Goal: Task Accomplishment & Management: Use online tool/utility

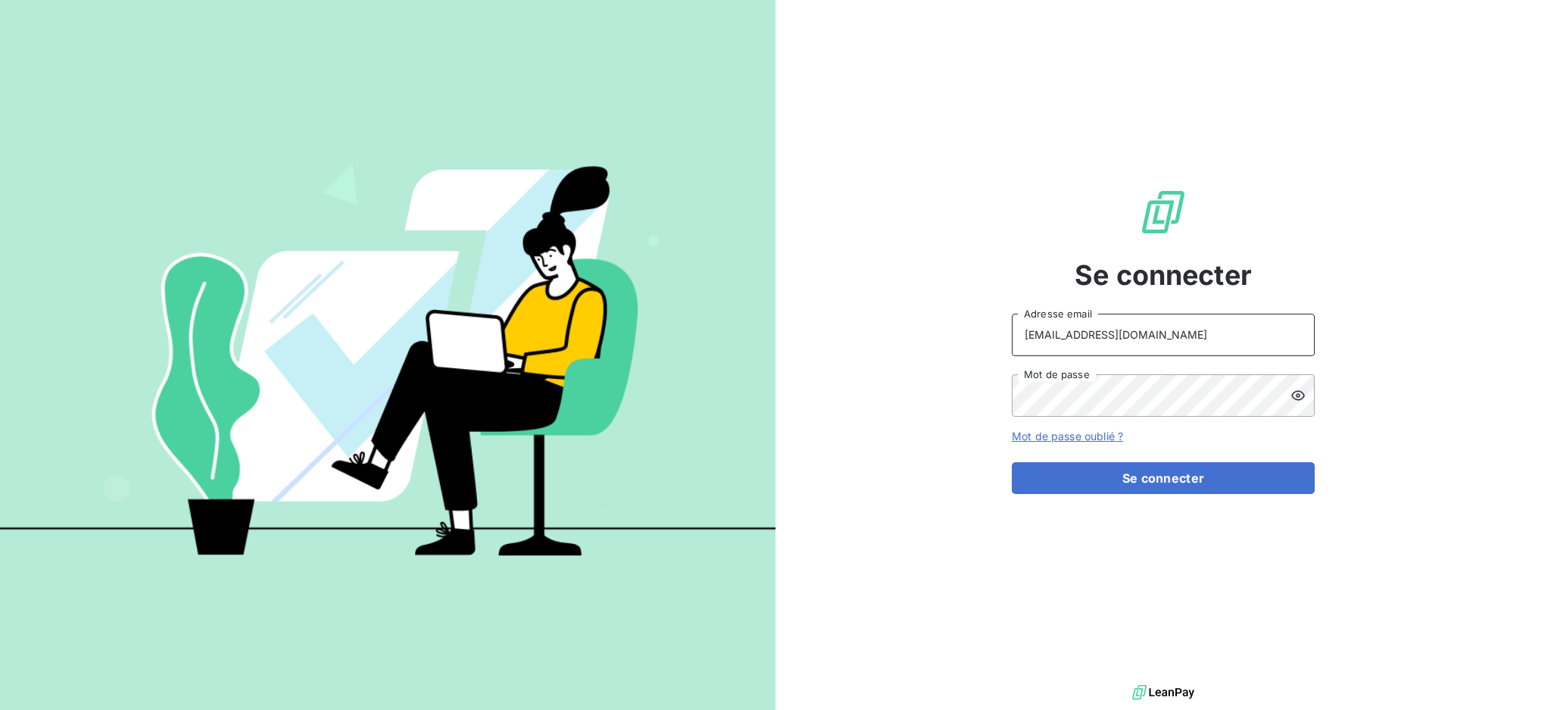
click at [1181, 326] on input "[EMAIL_ADDRESS][DOMAIN_NAME]" at bounding box center [1163, 335] width 303 height 42
type input "[EMAIL_ADDRESS][DOMAIN_NAME]"
click at [1122, 479] on button "Se connecter" at bounding box center [1163, 478] width 303 height 32
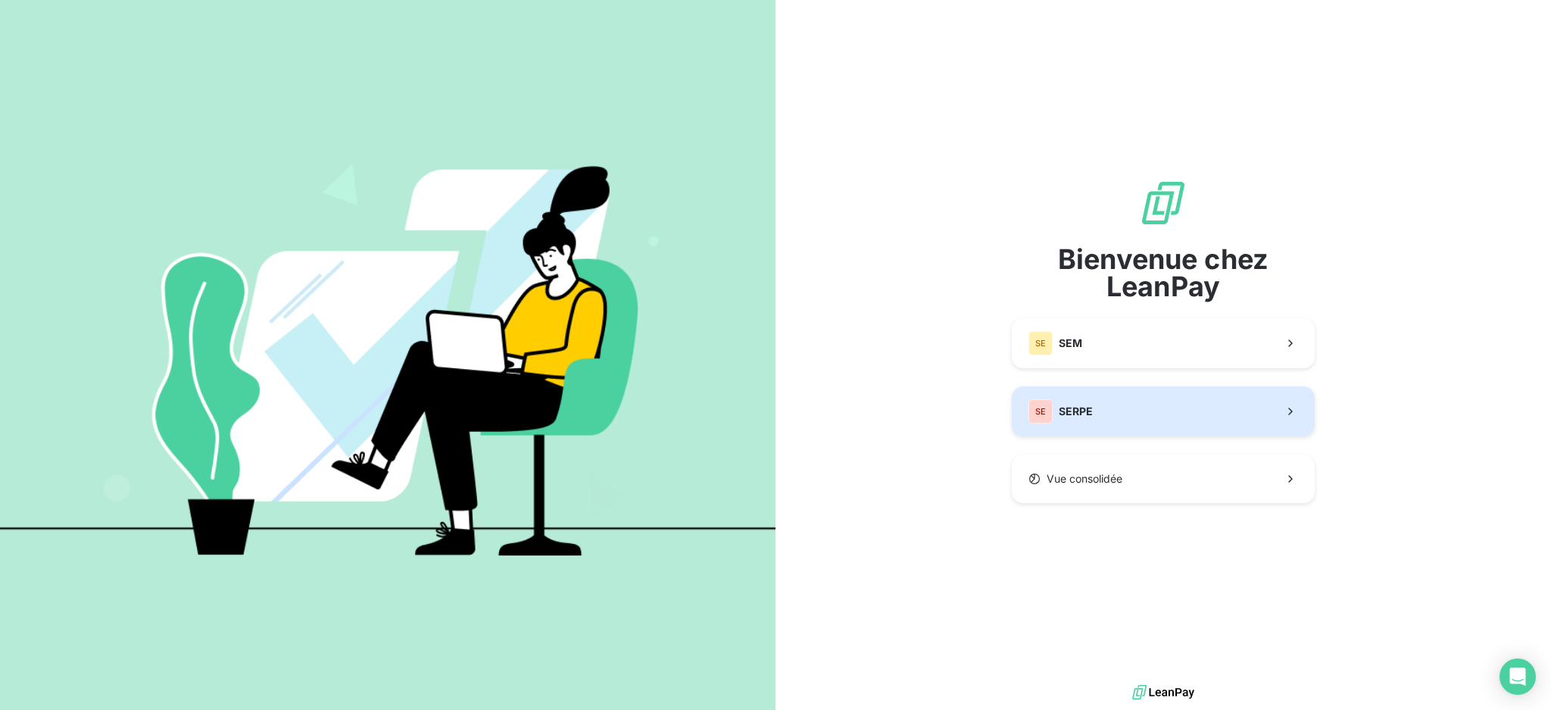
click at [1100, 405] on button "SE SERPE" at bounding box center [1163, 411] width 303 height 50
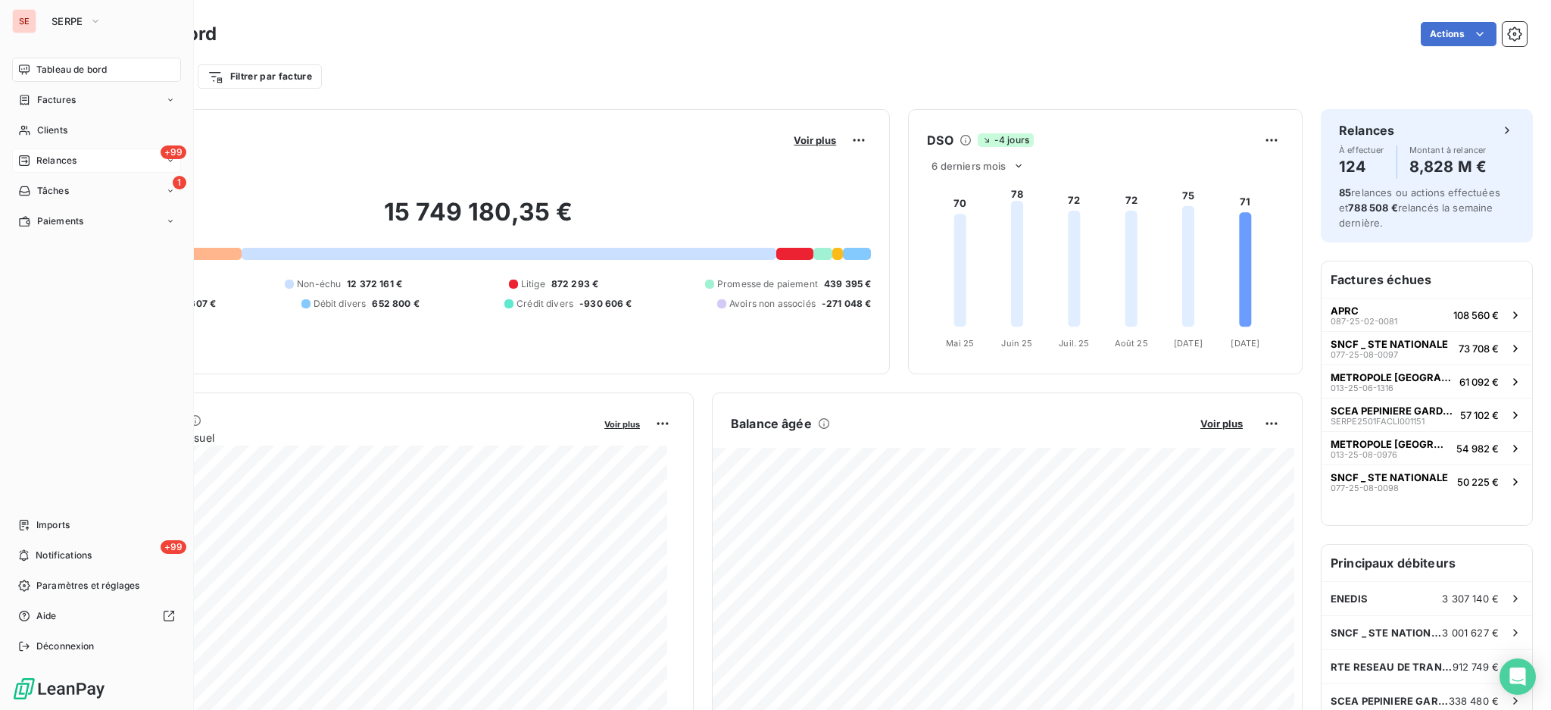
click at [45, 164] on span "Relances" at bounding box center [56, 161] width 40 height 14
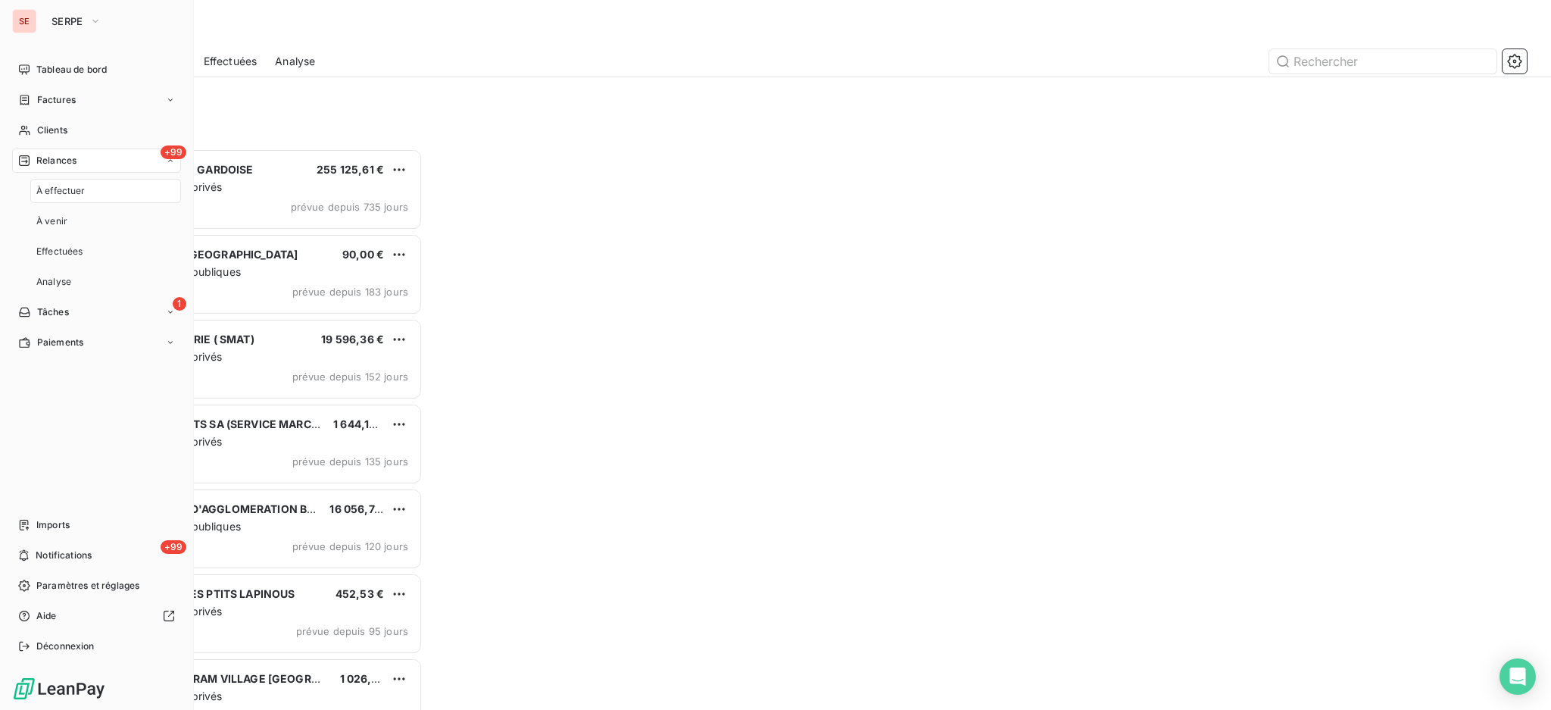
scroll to position [547, 334]
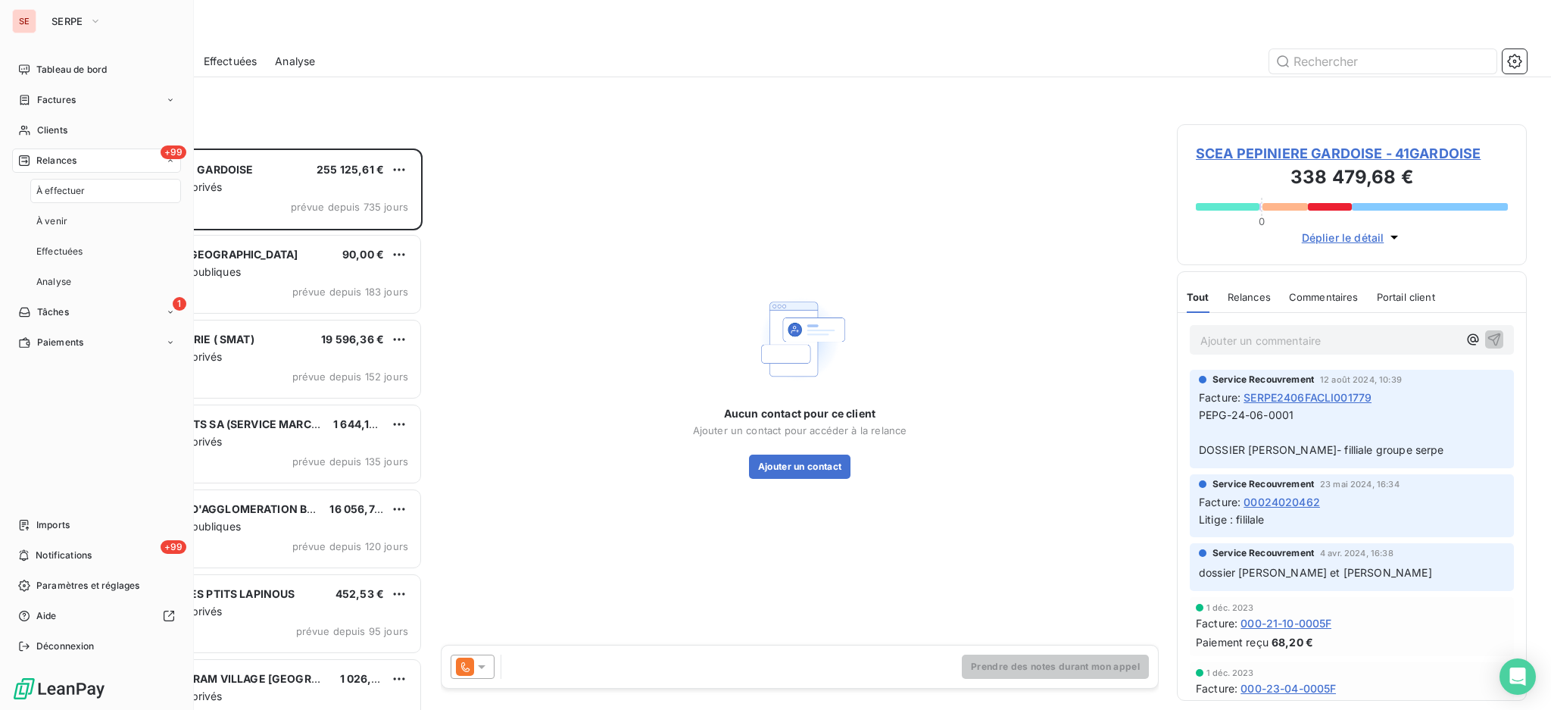
click at [61, 162] on span "Relances" at bounding box center [56, 161] width 40 height 14
click at [100, 20] on icon "button" at bounding box center [95, 21] width 12 height 15
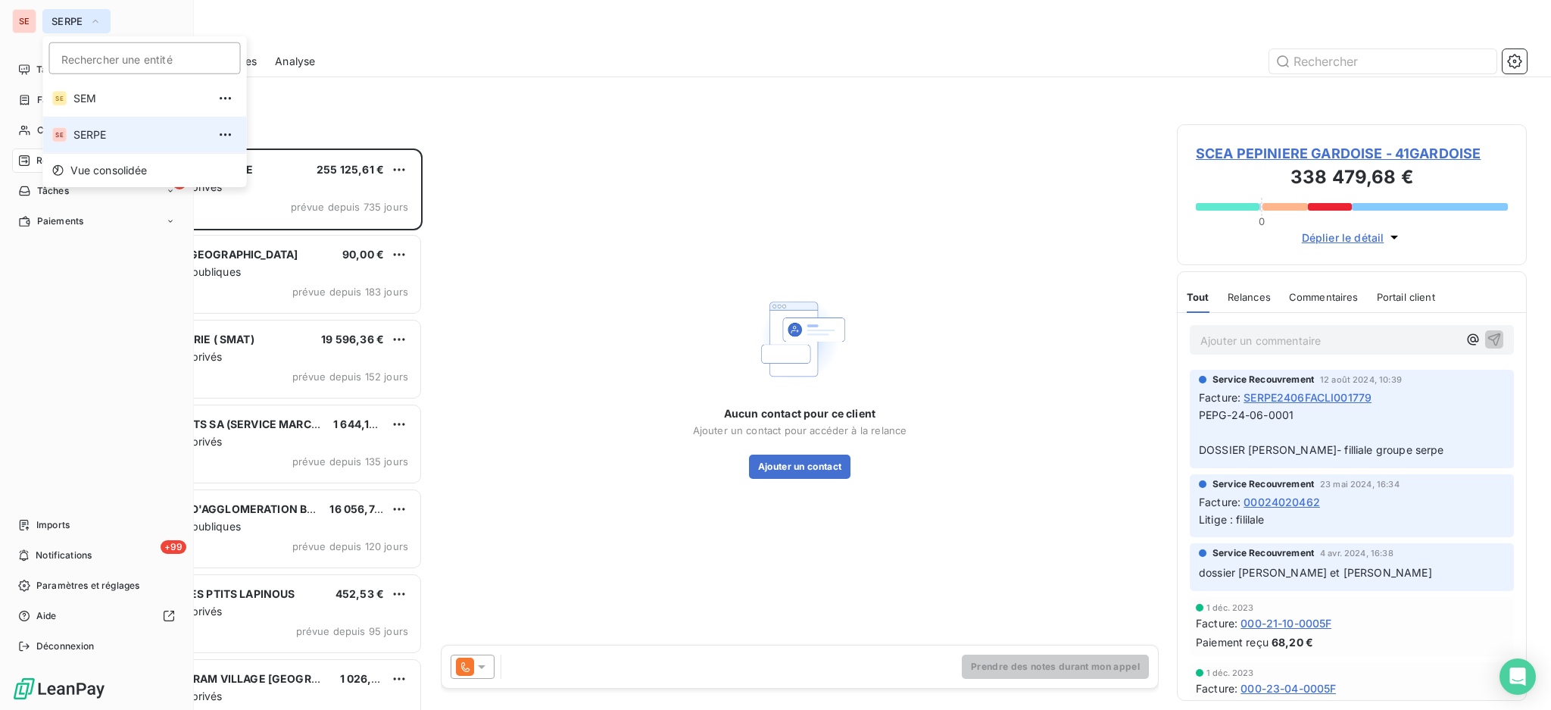
click at [100, 20] on icon "button" at bounding box center [95, 21] width 12 height 15
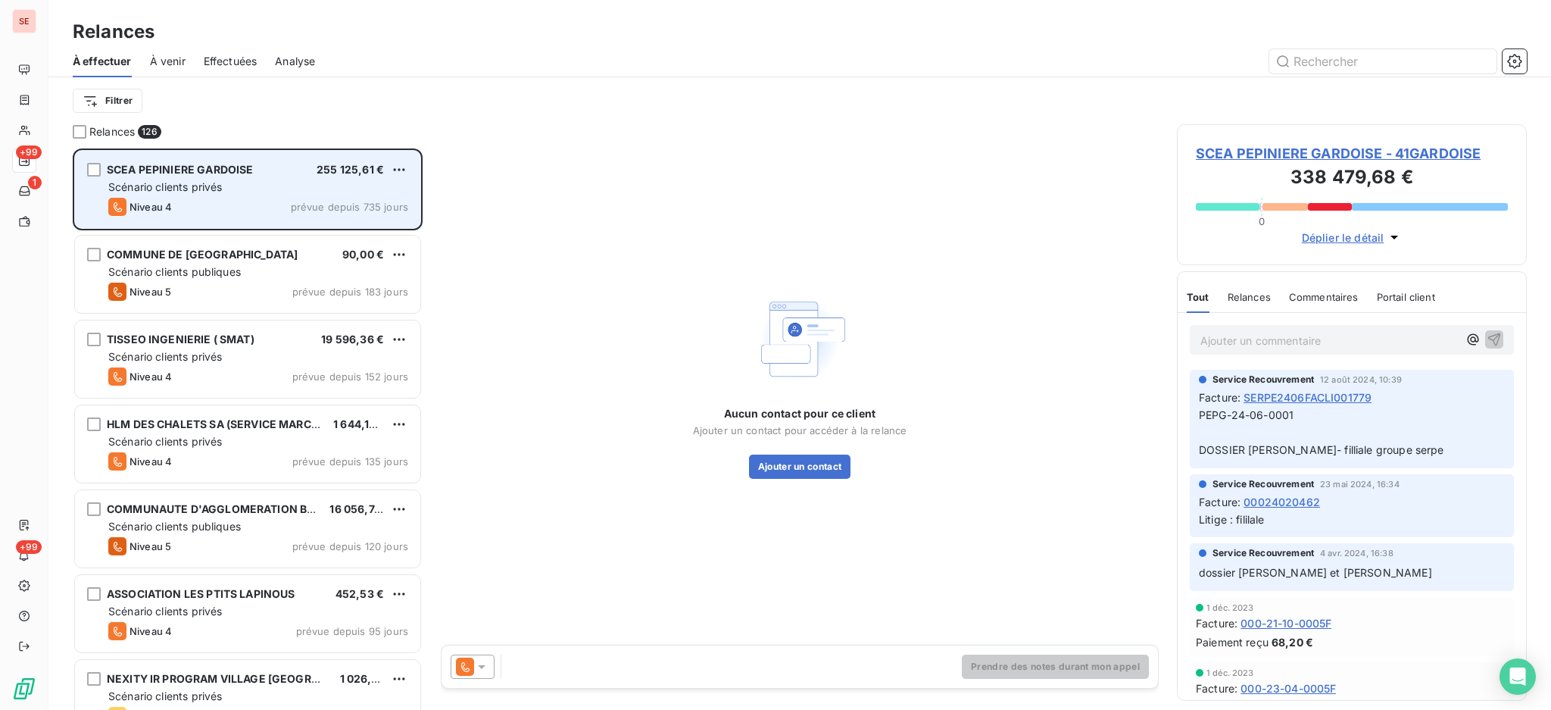
click at [179, 195] on div "SCEA PEPINIERE GARDOISE 255 125,61 € Scénario clients privés Niveau 4 prévue de…" at bounding box center [247, 189] width 345 height 77
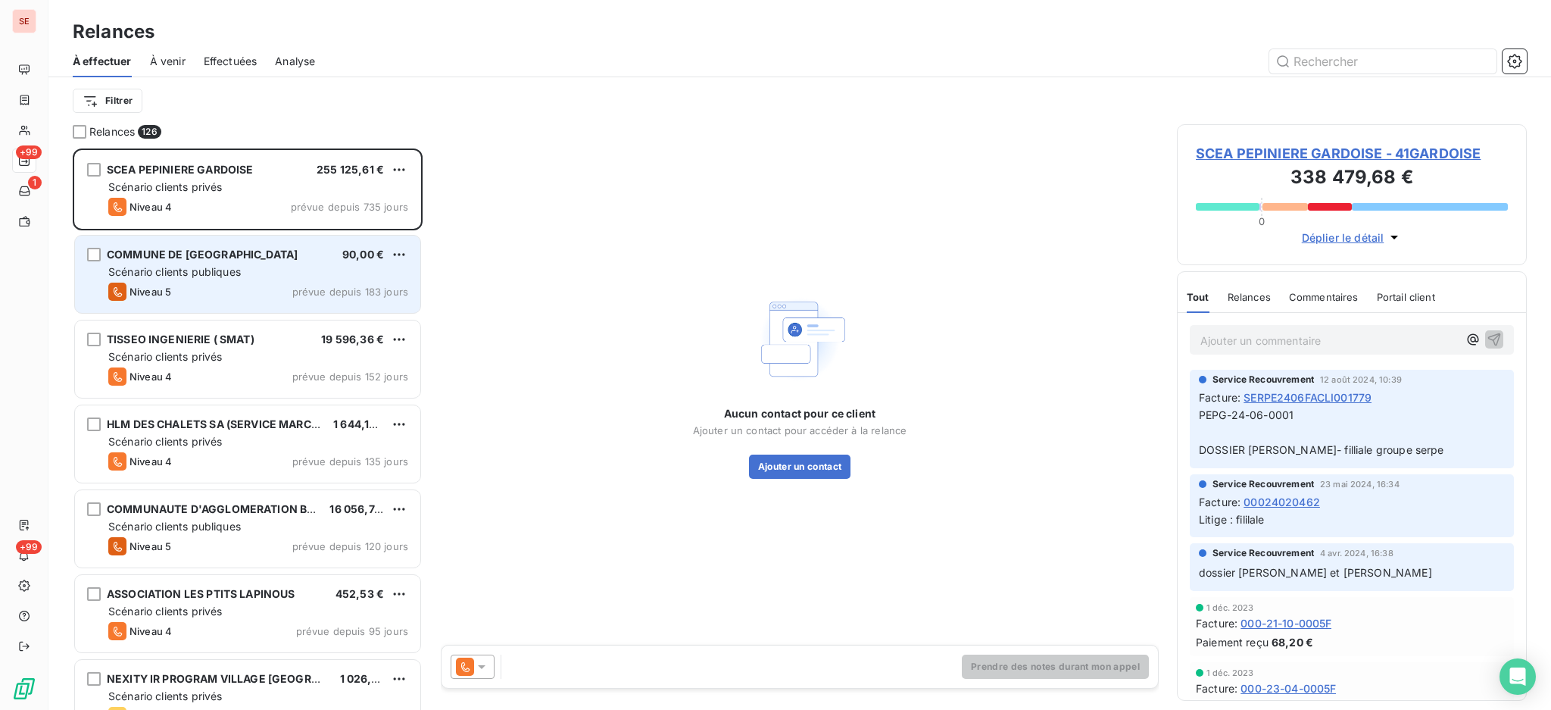
click at [212, 276] on span "Scénario clients publiques" at bounding box center [174, 271] width 133 height 13
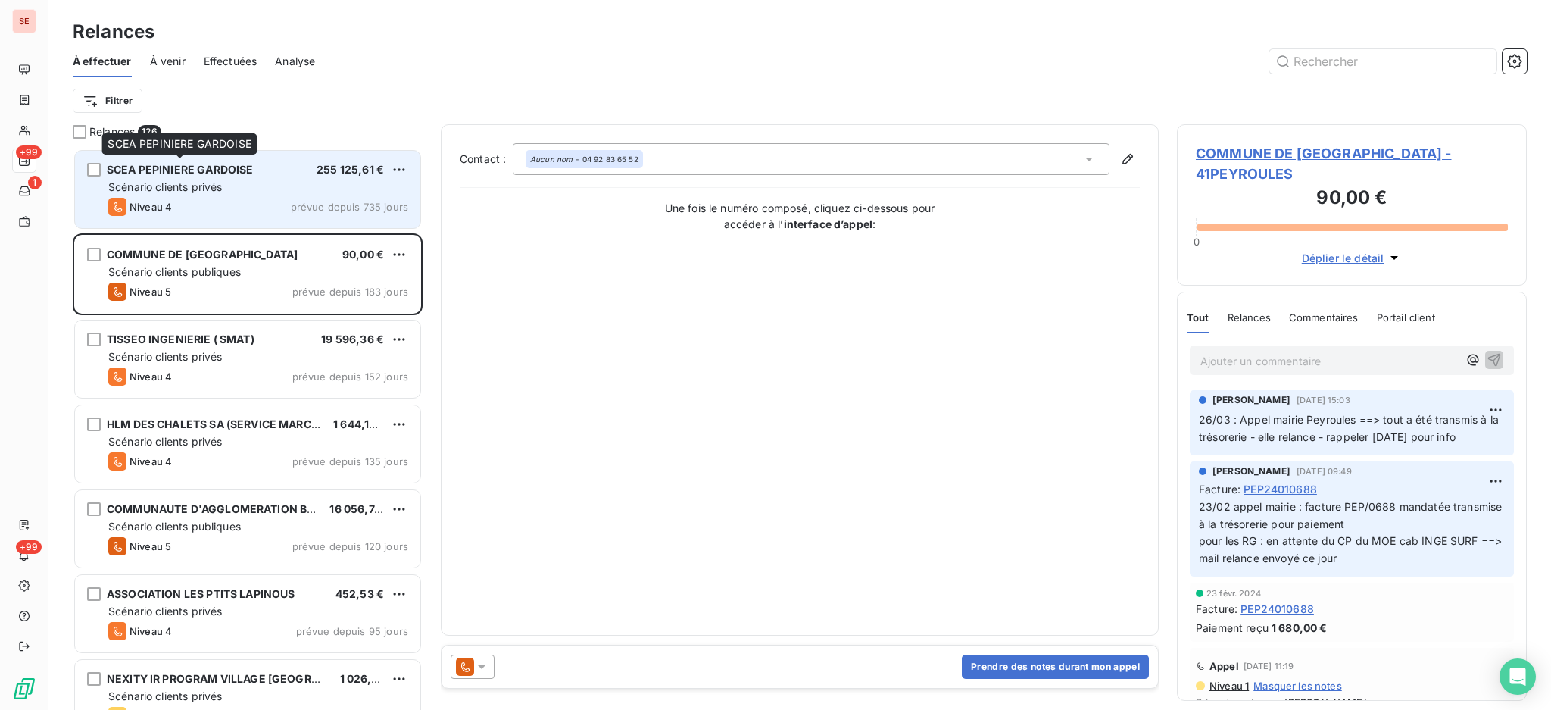
click at [221, 174] on span "SCEA PEPINIERE GARDOISE" at bounding box center [180, 169] width 146 height 13
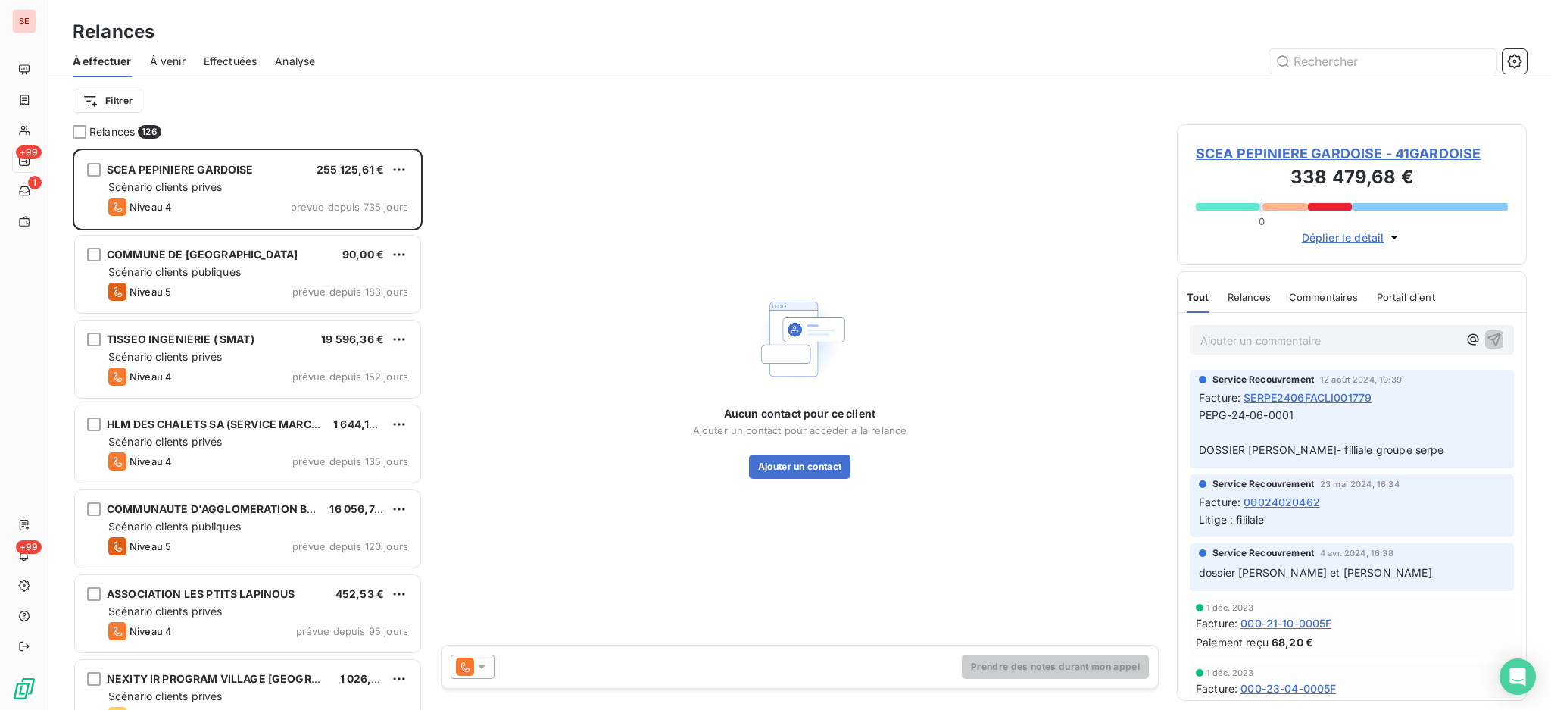
click at [1398, 145] on span "SCEA PEPINIERE GARDOISE - 41GARDOISE" at bounding box center [1352, 153] width 312 height 20
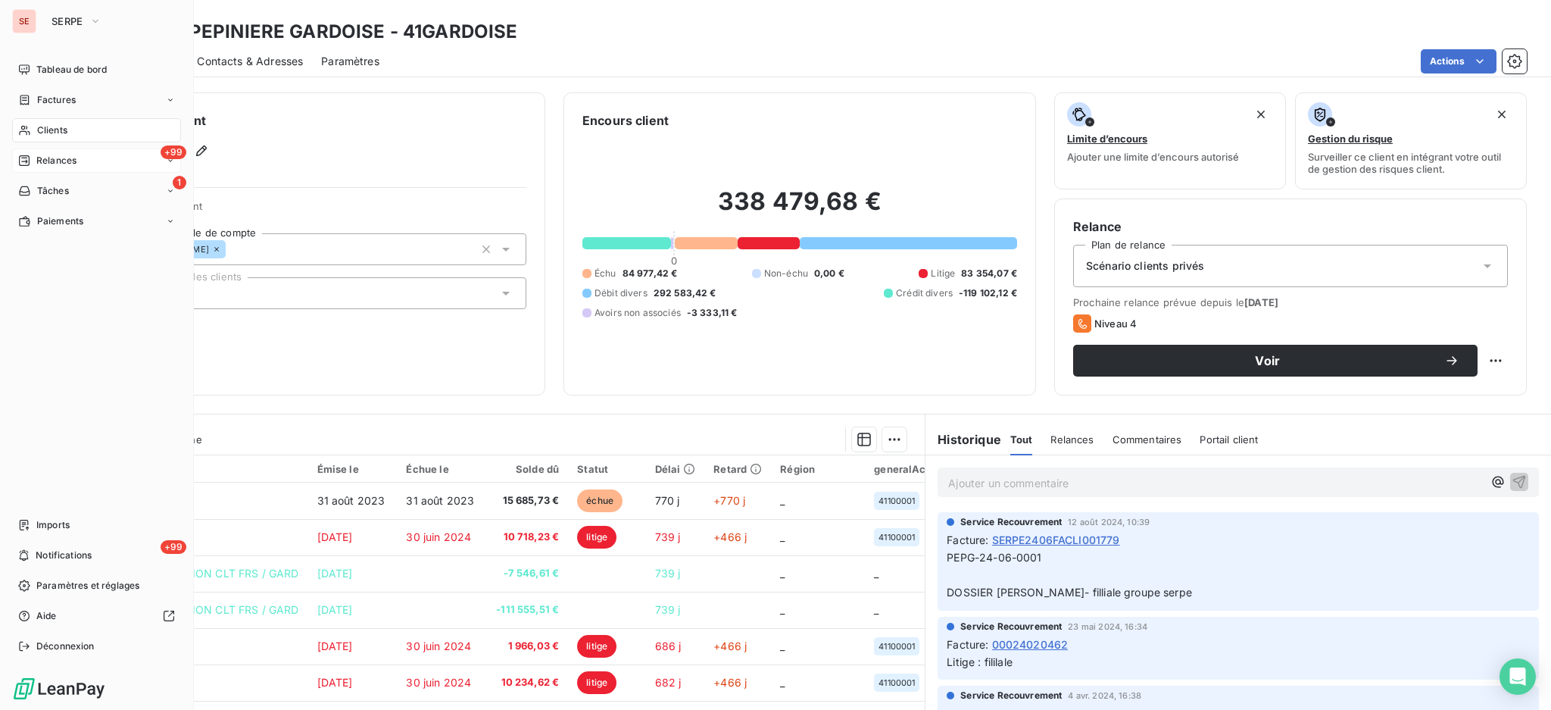
click at [55, 157] on span "Relances" at bounding box center [56, 161] width 40 height 14
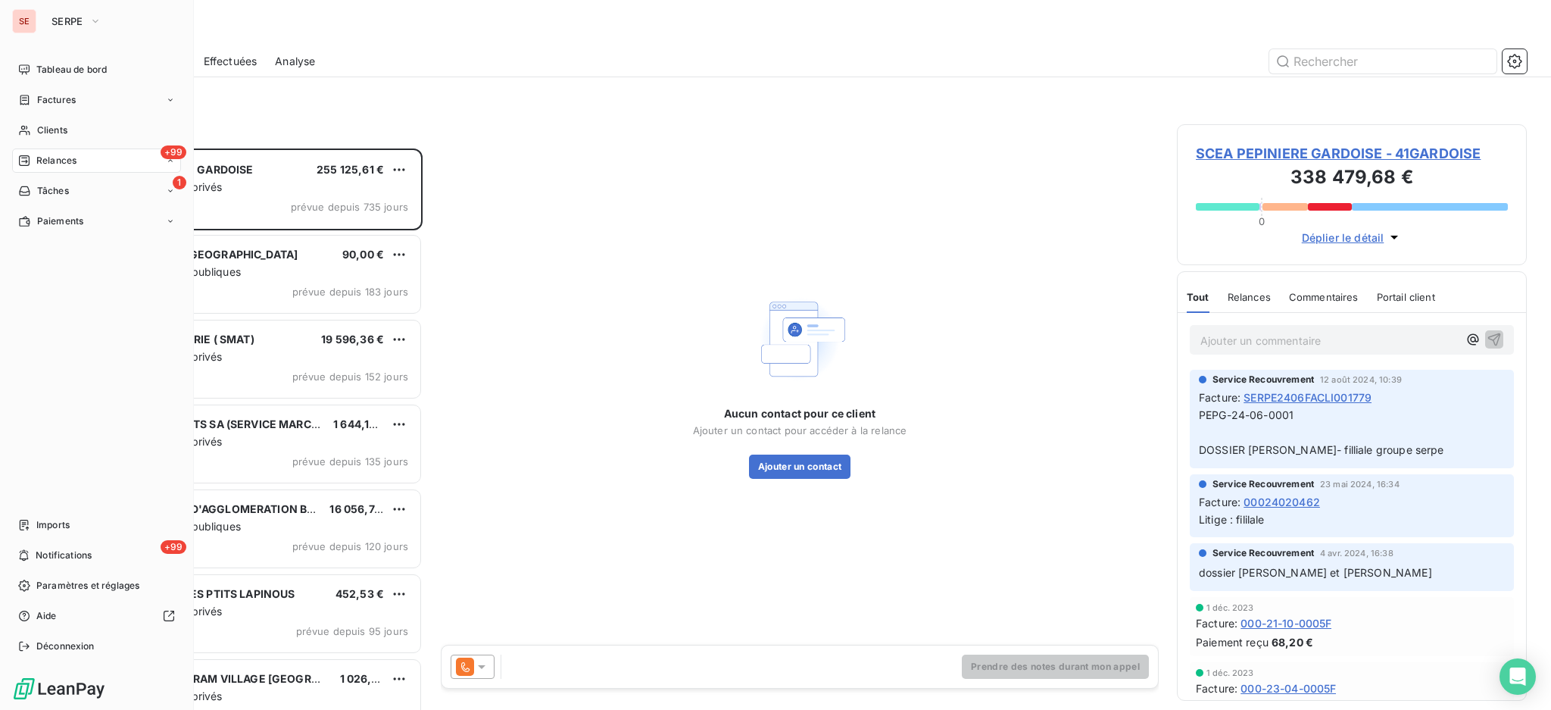
scroll to position [17, 16]
click at [59, 72] on span "Tableau de bord" at bounding box center [71, 70] width 70 height 14
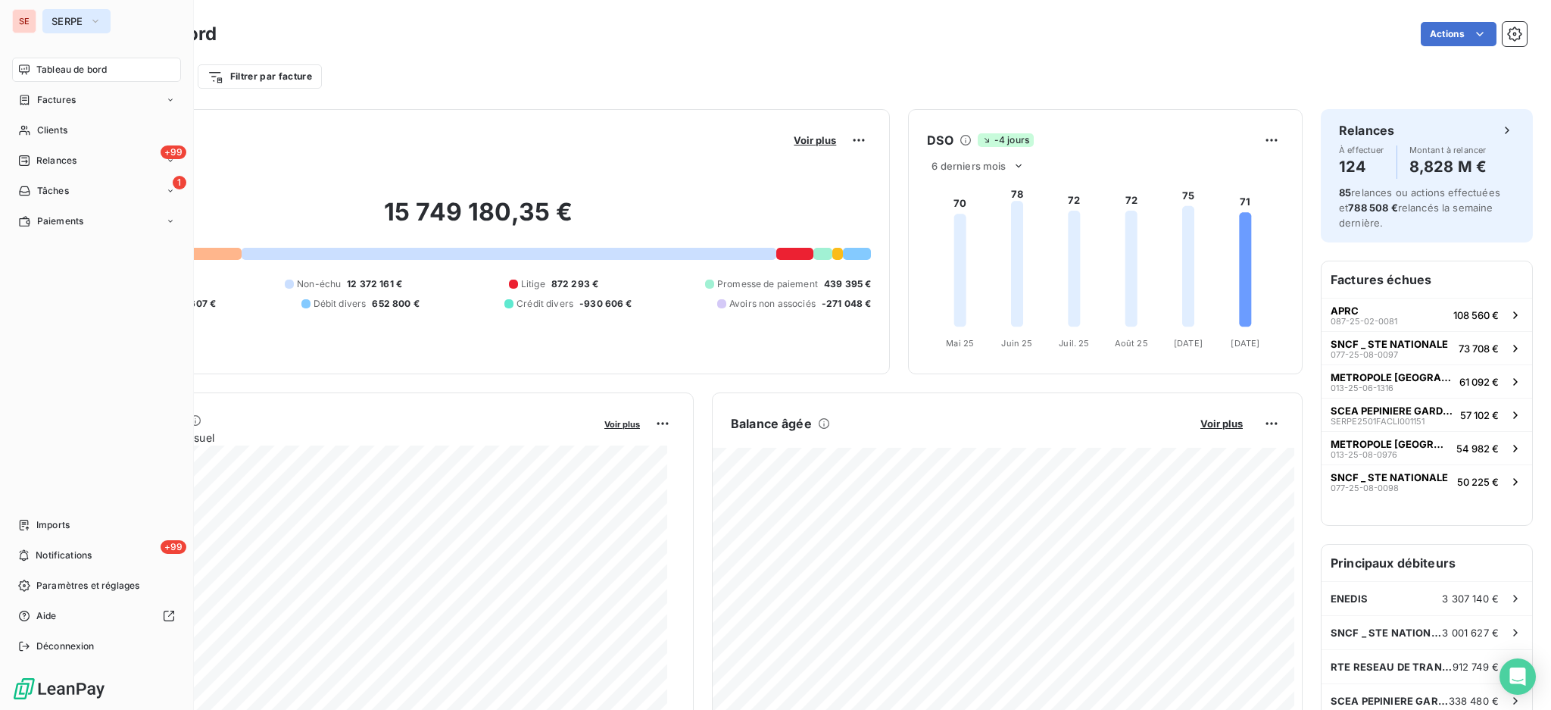
click at [55, 16] on span "SERPE" at bounding box center [67, 21] width 32 height 12
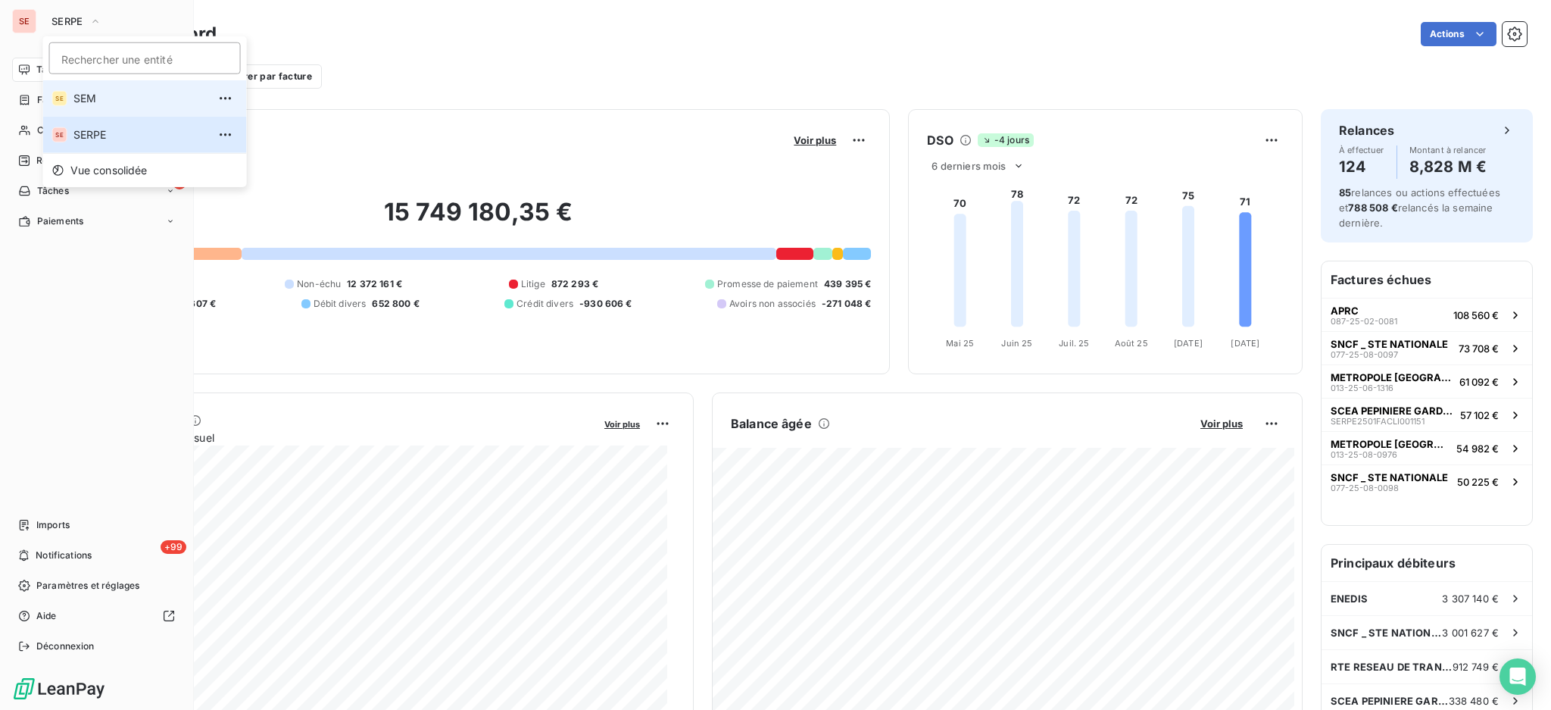
click at [114, 108] on li "SE SEM" at bounding box center [145, 98] width 204 height 36
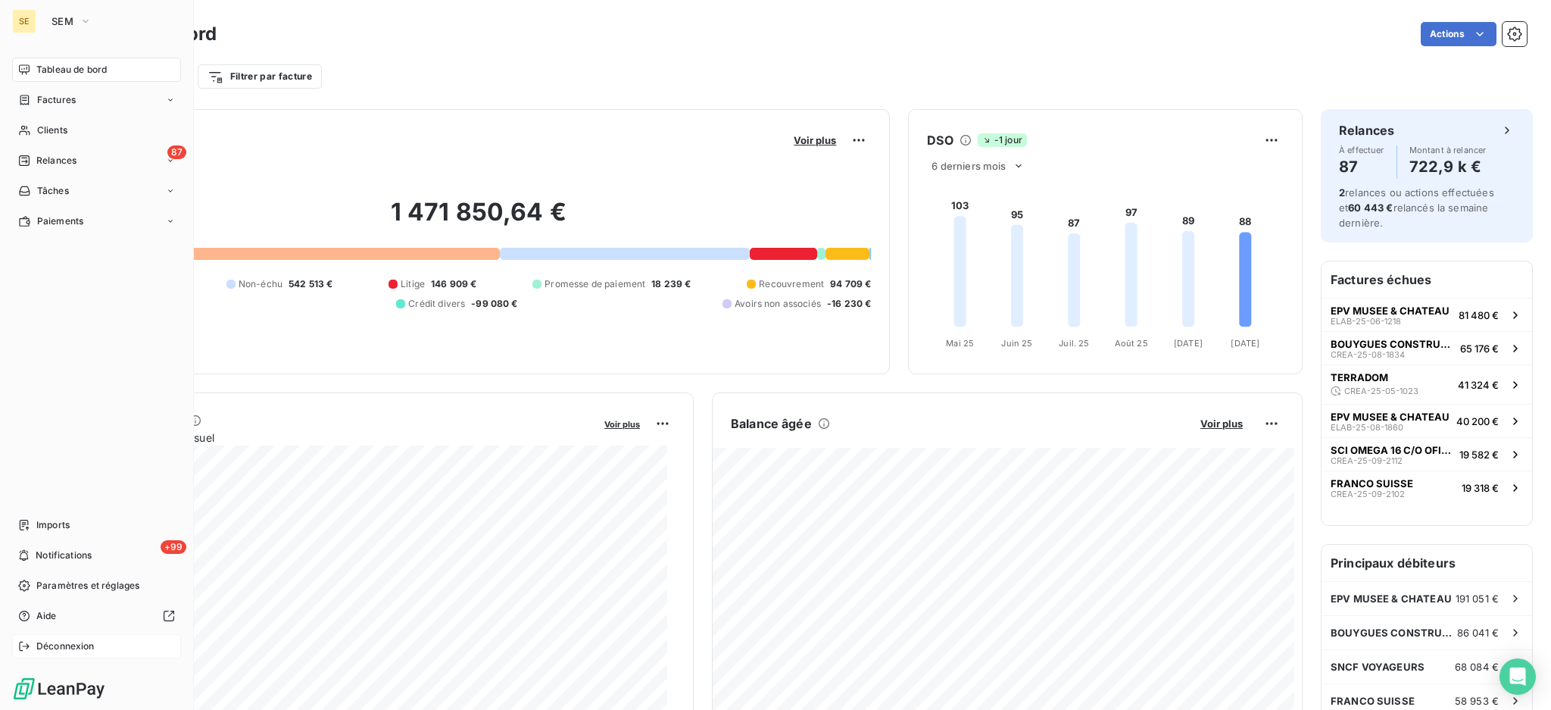
click at [52, 638] on div "Déconnexion" at bounding box center [96, 646] width 169 height 24
